Goal: Navigation & Orientation: Understand site structure

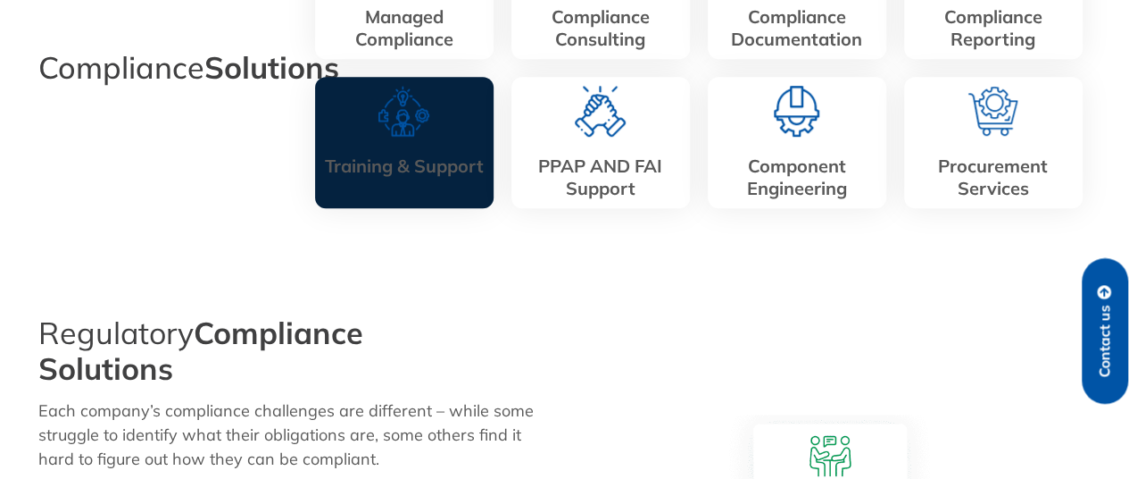
scroll to position [990, 0]
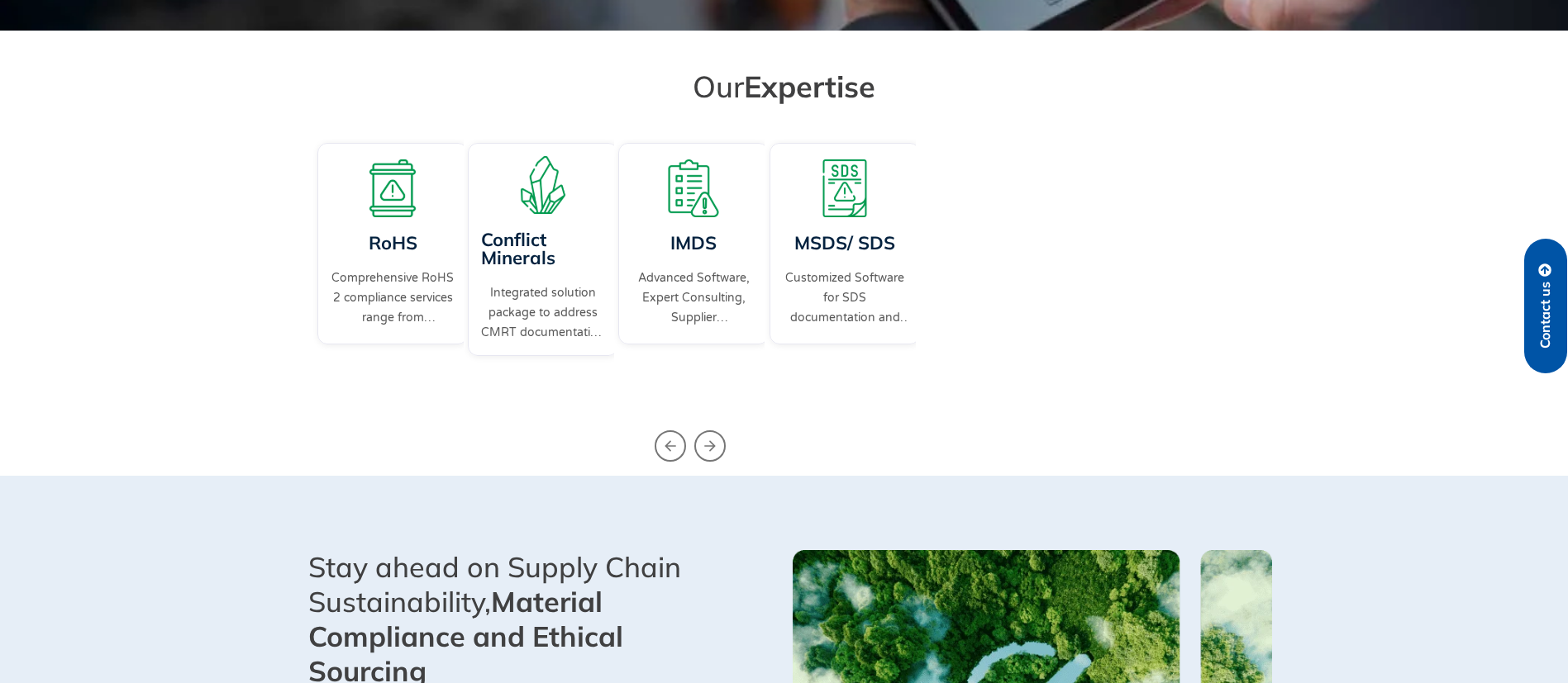
scroll to position [615, 0]
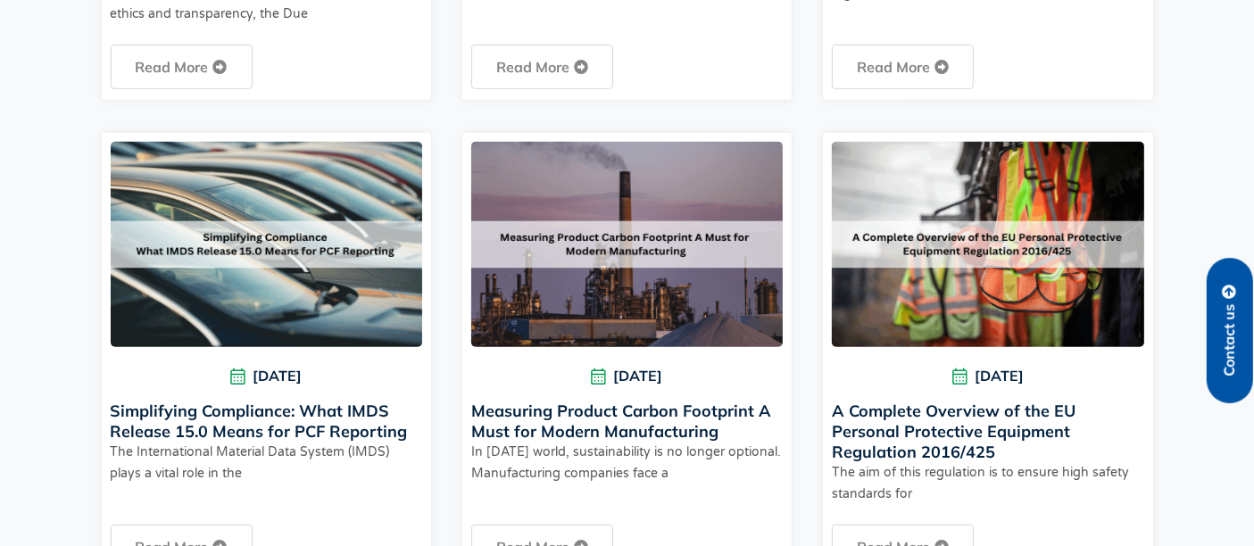
scroll to position [966, 0]
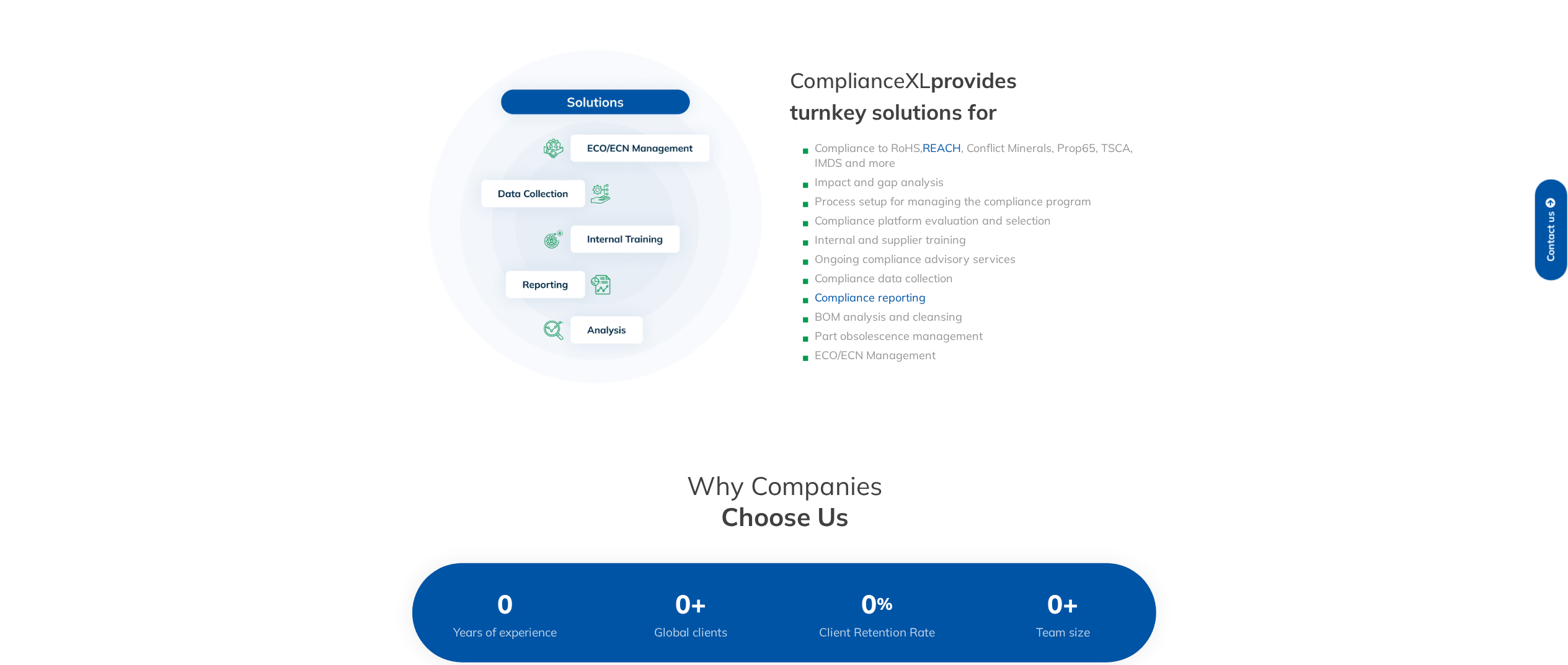
scroll to position [835, 0]
